Goal: Information Seeking & Learning: Learn about a topic

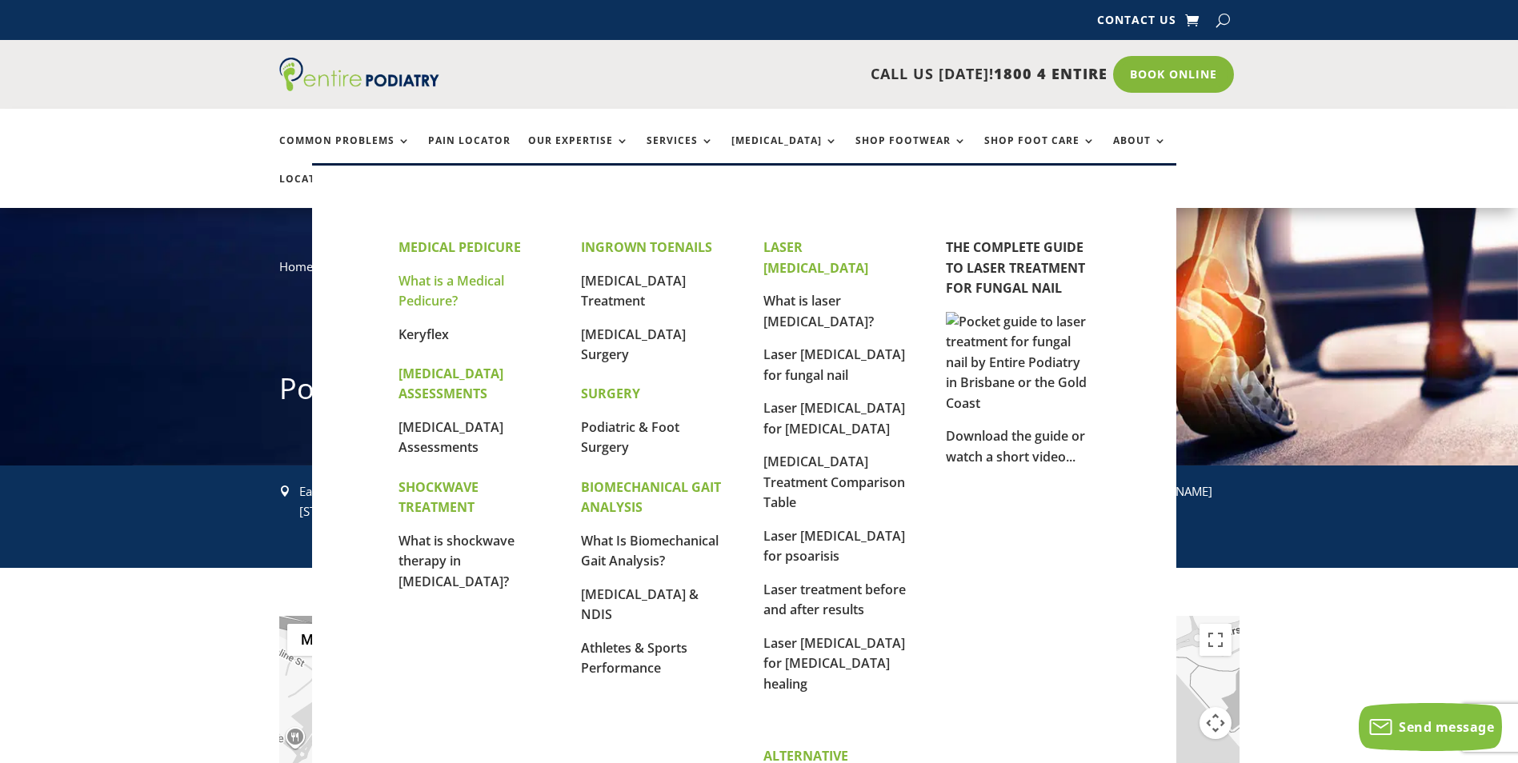
click at [444, 286] on link "What is a Medical Pedicure?" at bounding box center [452, 291] width 106 height 38
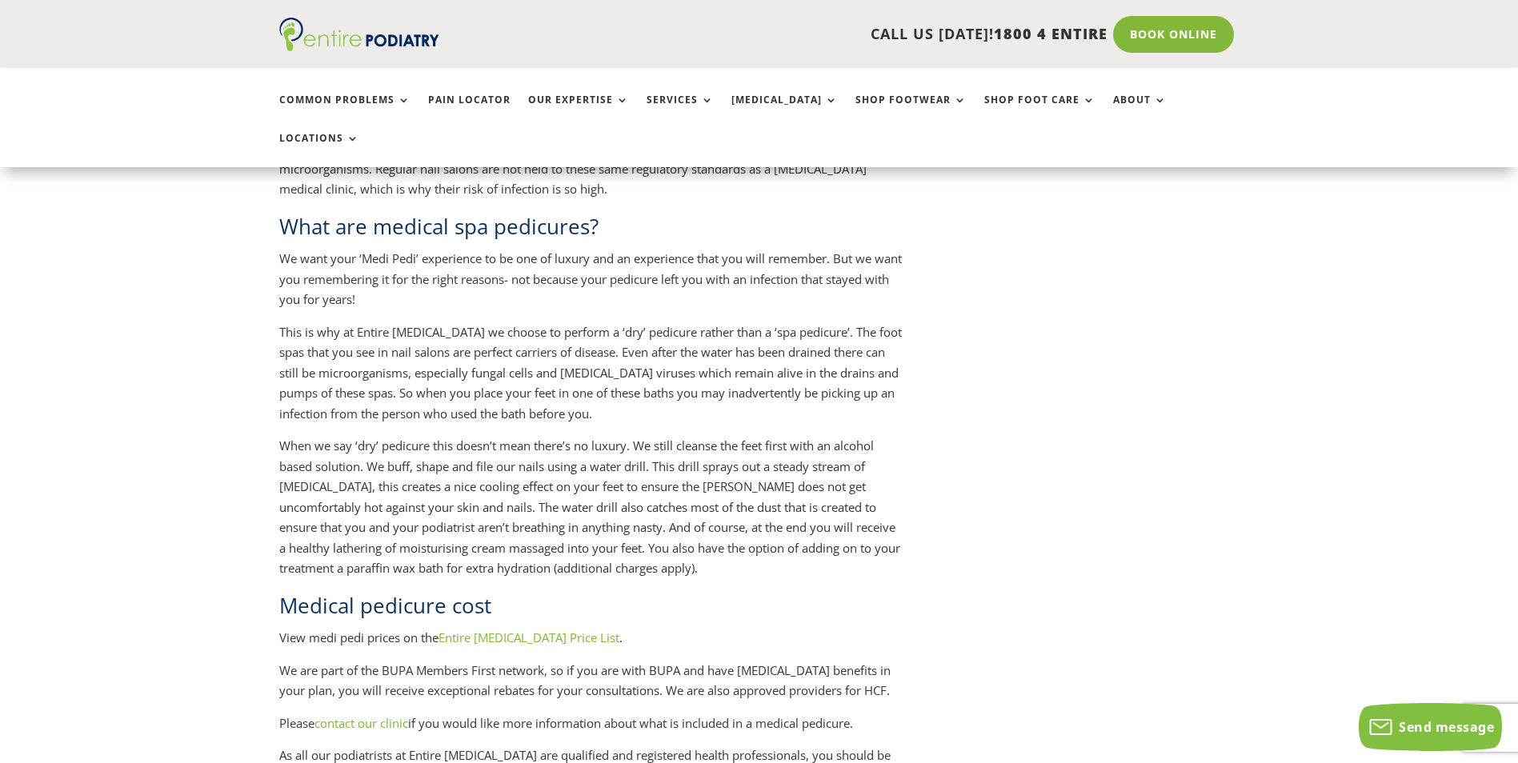
scroll to position [1601, 0]
click at [565, 631] on link "Entire Podiatry Price List" at bounding box center [529, 639] width 181 height 16
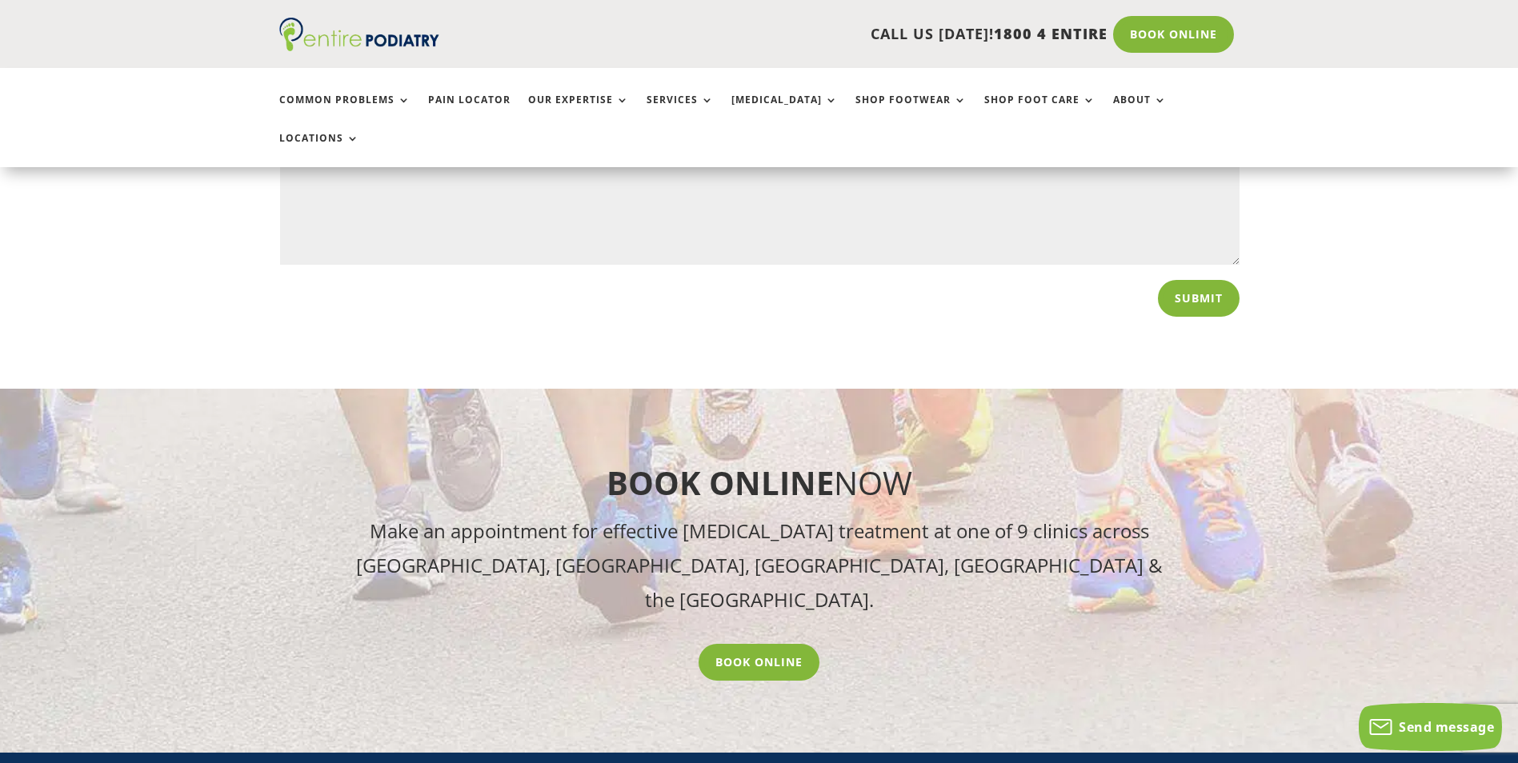
scroll to position [8004, 0]
